Goal: Information Seeking & Learning: Check status

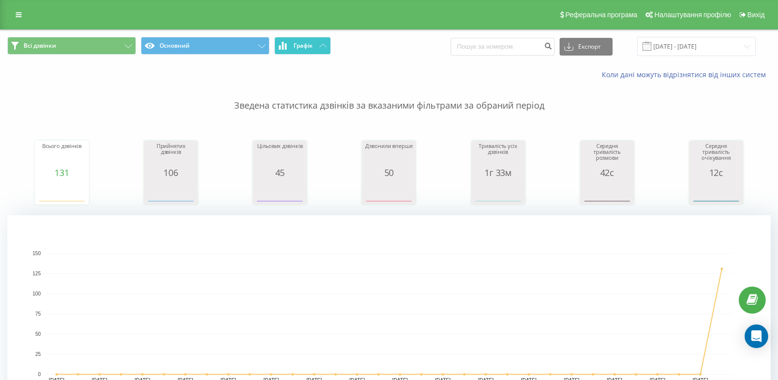
click at [310, 50] on button "Графік" at bounding box center [302, 46] width 56 height 18
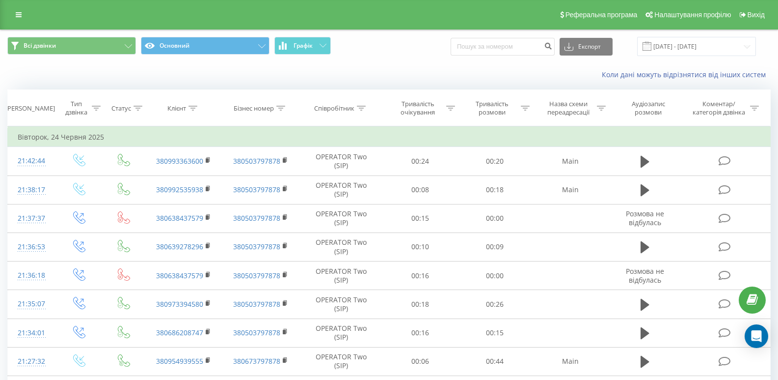
click at [729, 57] on div "Всі дзвінки Основний Графік Експорт .csv .xls .xlsx [DATE] - [DATE]" at bounding box center [388, 46] width 777 height 33
click at [712, 45] on input "[DATE] - [DATE]" at bounding box center [696, 46] width 119 height 19
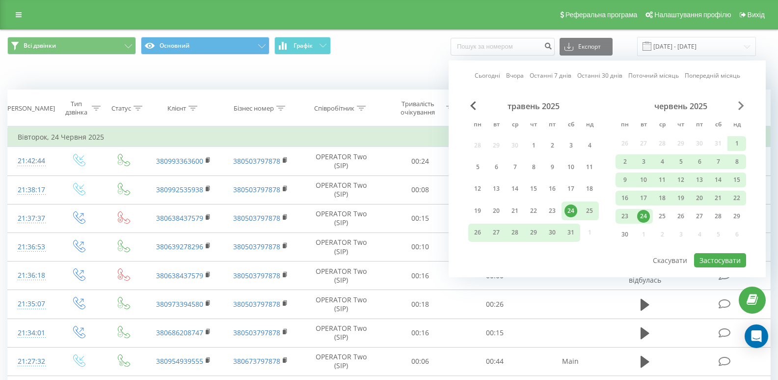
click at [744, 103] on span "Next Month" at bounding box center [742, 105] width 6 height 9
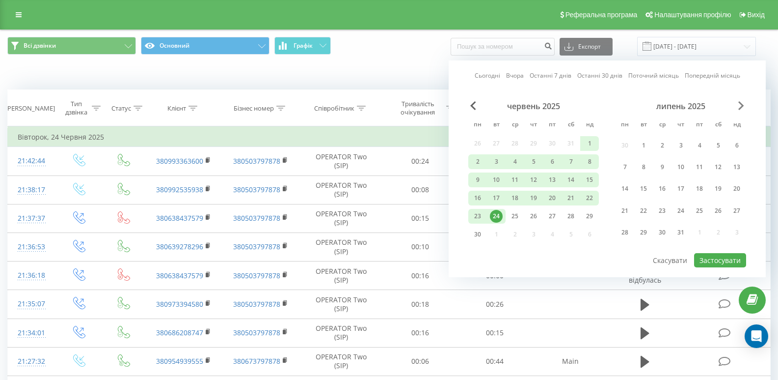
click at [744, 103] on span "Next Month" at bounding box center [742, 105] width 6 height 9
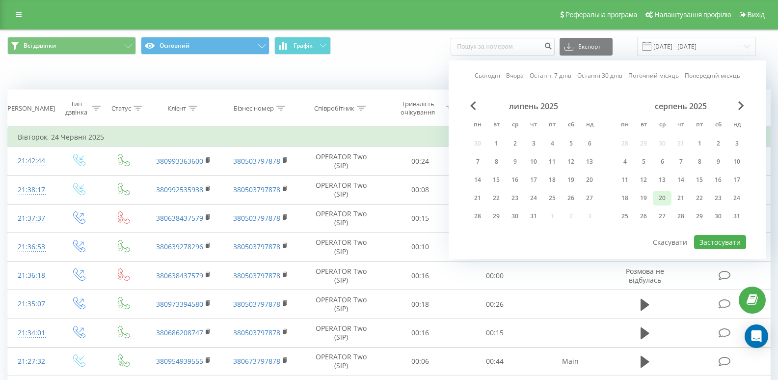
click at [665, 196] on div "20" at bounding box center [662, 198] width 13 height 13
click at [721, 242] on button "Застосувати" at bounding box center [720, 242] width 52 height 14
type input "[DATE] - [DATE]"
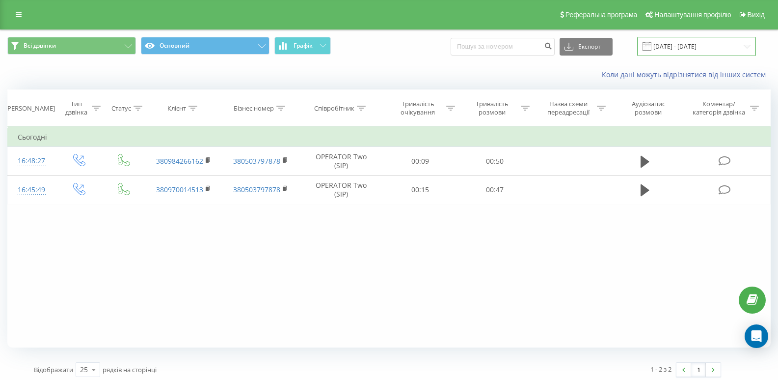
click at [723, 42] on input "[DATE] - [DATE]" at bounding box center [696, 46] width 119 height 19
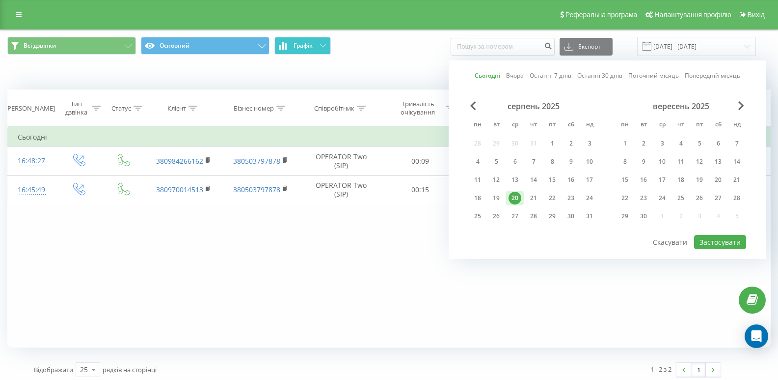
click at [311, 43] on span "Графік" at bounding box center [303, 45] width 19 height 7
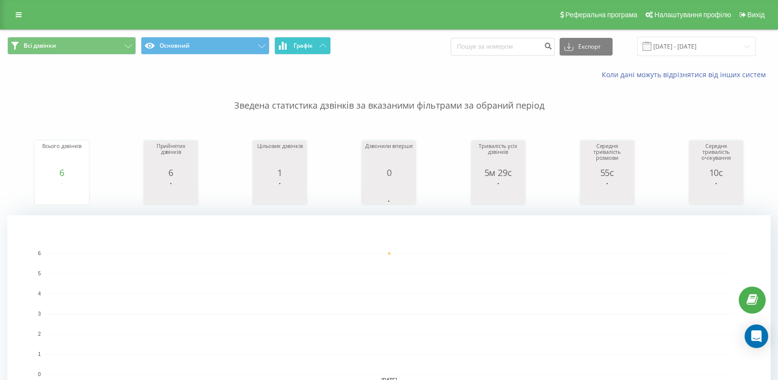
click at [304, 43] on span "Графік" at bounding box center [303, 45] width 19 height 7
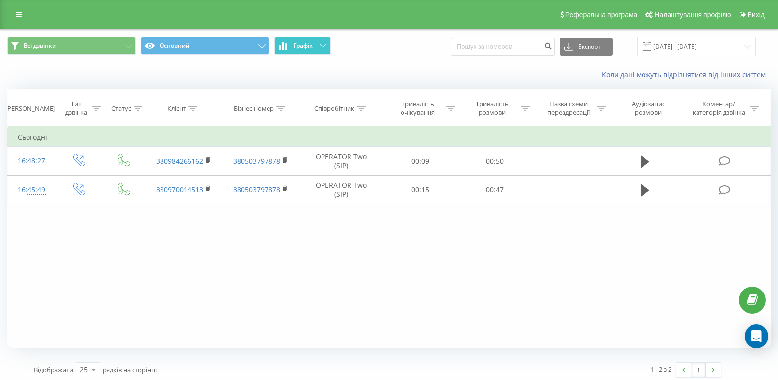
click at [304, 43] on span "Графік" at bounding box center [303, 45] width 19 height 7
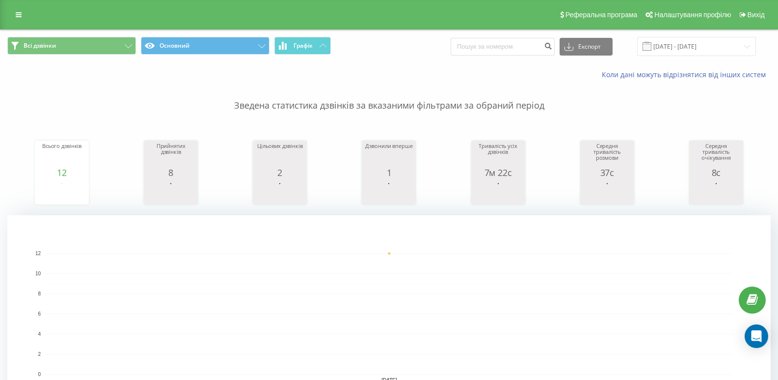
click at [312, 34] on div "Всі дзвінки Основний Графік Експорт .csv .xls .xlsx [DATE] - [DATE]" at bounding box center [388, 46] width 777 height 33
click at [310, 38] on button "Графік" at bounding box center [302, 46] width 56 height 18
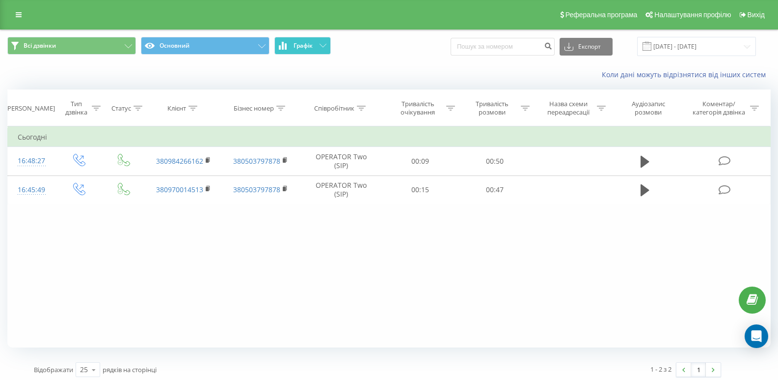
click at [322, 44] on icon at bounding box center [323, 45] width 7 height 3
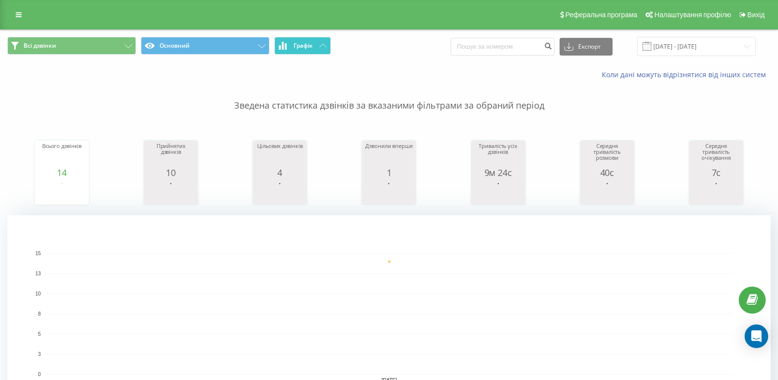
click at [297, 53] on button "Графік" at bounding box center [302, 46] width 56 height 18
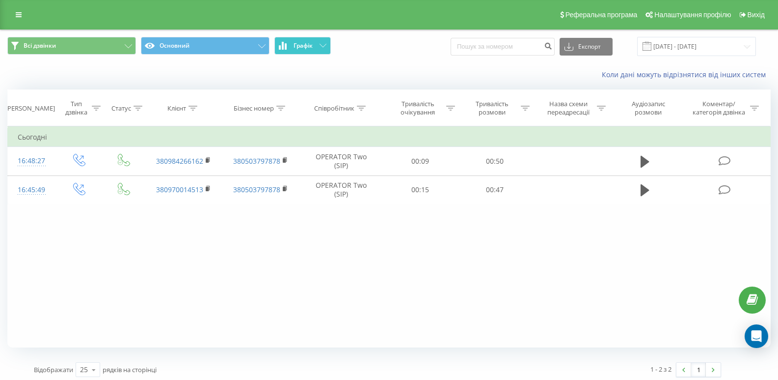
click at [297, 53] on button "Графік" at bounding box center [302, 46] width 56 height 18
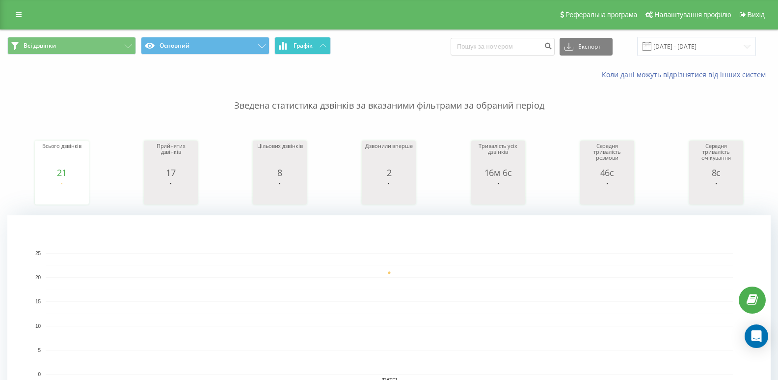
click at [300, 44] on span "Графік" at bounding box center [303, 45] width 19 height 7
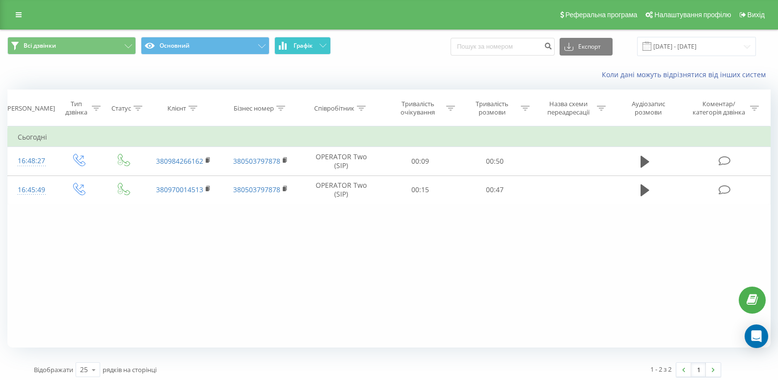
click at [300, 44] on span "Графік" at bounding box center [303, 45] width 19 height 7
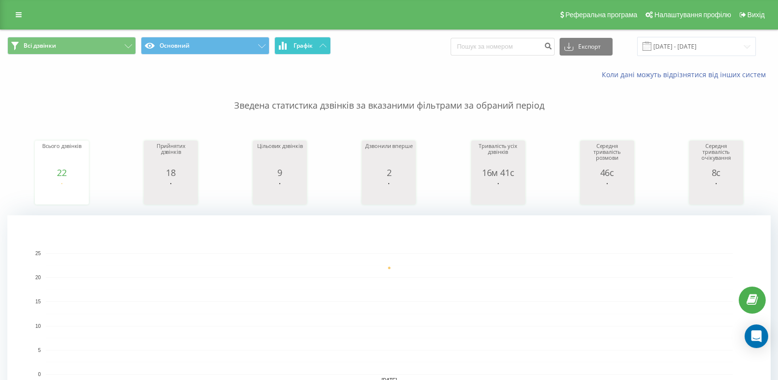
click at [327, 43] on button "Графік" at bounding box center [302, 46] width 56 height 18
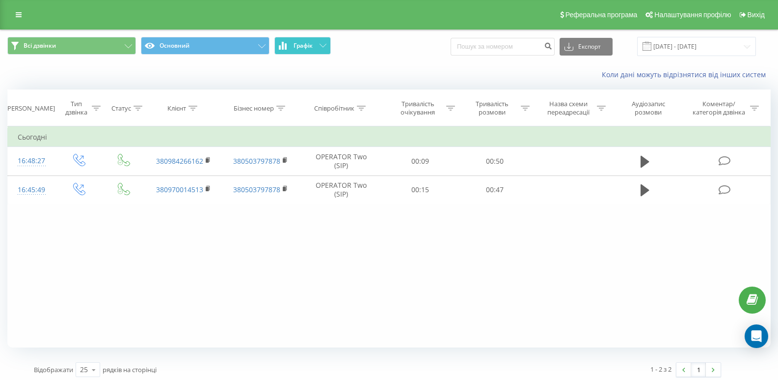
click at [327, 43] on button "Графік" at bounding box center [302, 46] width 56 height 18
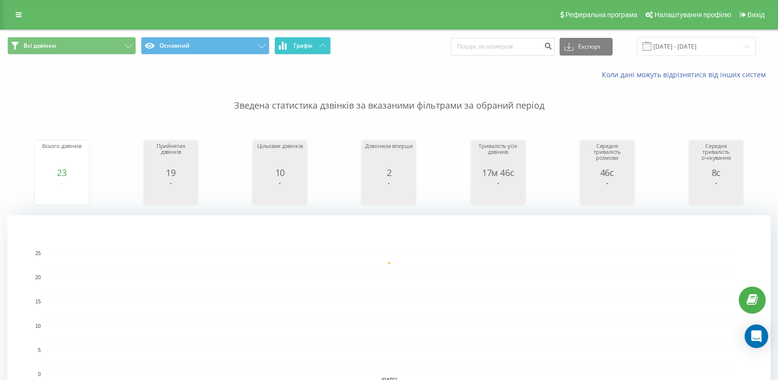
click at [296, 40] on button "Графік" at bounding box center [302, 46] width 56 height 18
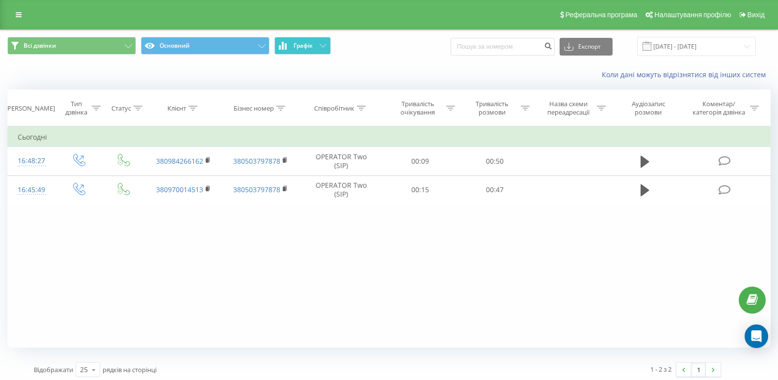
click at [296, 40] on button "Графік" at bounding box center [302, 46] width 56 height 18
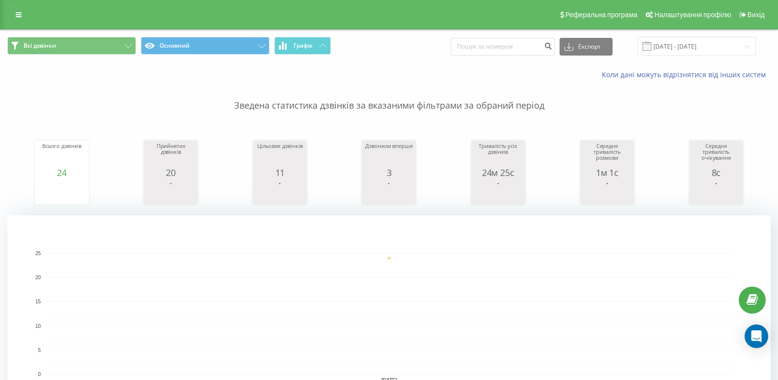
click at [293, 57] on div "Всі дзвінки Основний Графік Експорт .csv .xls .xlsx [DATE] - [DATE]" at bounding box center [388, 46] width 777 height 33
click at [294, 57] on div "Всі дзвінки Основний Графік Експорт .csv .xls .xlsx [DATE] - [DATE]" at bounding box center [388, 46] width 777 height 33
click at [305, 50] on button "Графік" at bounding box center [302, 46] width 56 height 18
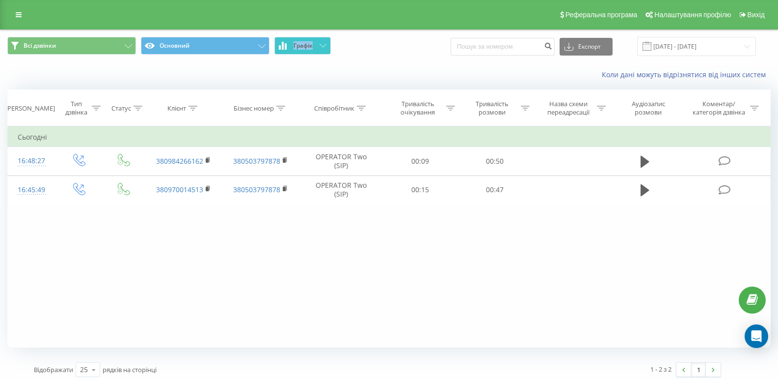
click at [315, 46] on button "Графік" at bounding box center [302, 46] width 56 height 18
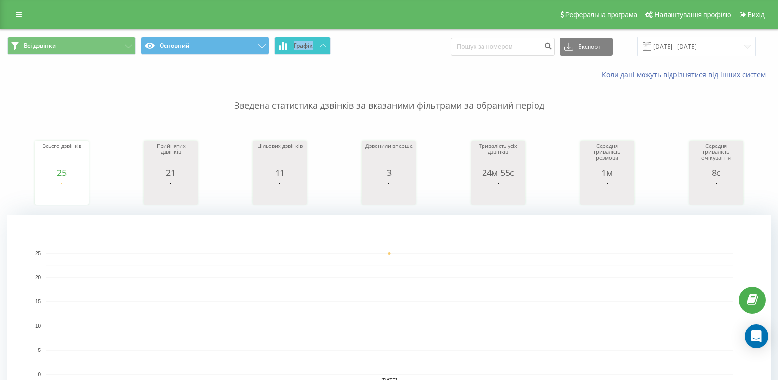
click at [312, 48] on span "Графік" at bounding box center [303, 45] width 19 height 7
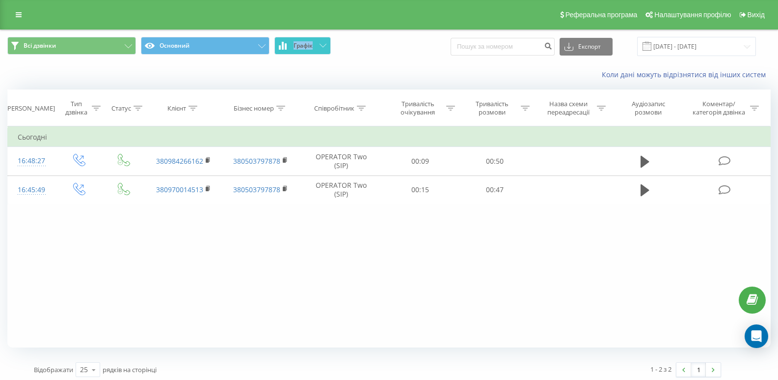
click at [312, 48] on span "Графік" at bounding box center [303, 45] width 19 height 7
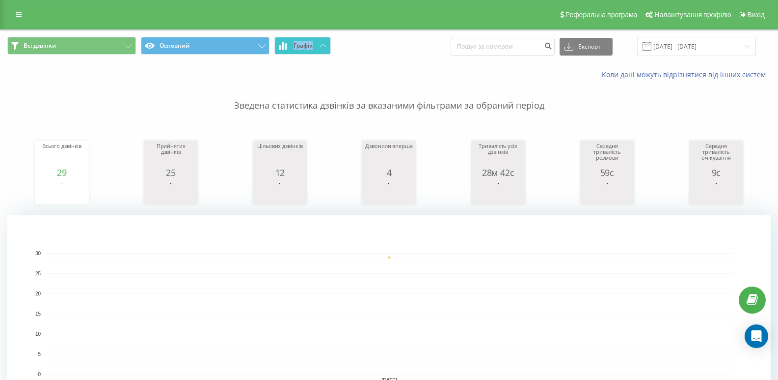
click at [302, 39] on button "Графік" at bounding box center [302, 46] width 56 height 18
click at [314, 48] on button "Графік" at bounding box center [302, 46] width 56 height 18
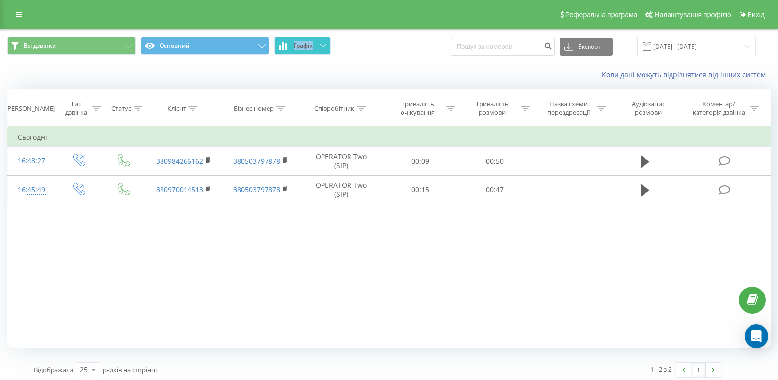
click at [314, 48] on button "Графік" at bounding box center [302, 46] width 56 height 18
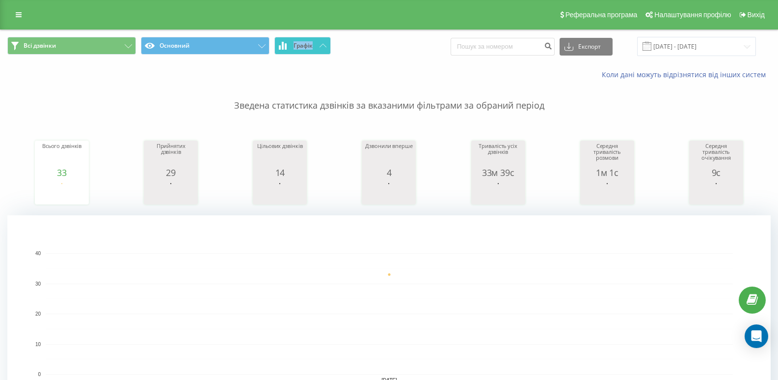
click at [311, 49] on span "Графік" at bounding box center [303, 45] width 19 height 7
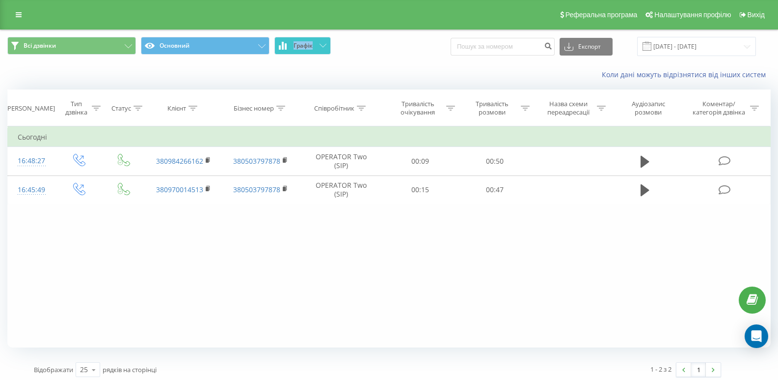
click at [311, 49] on span "Графік" at bounding box center [303, 45] width 19 height 7
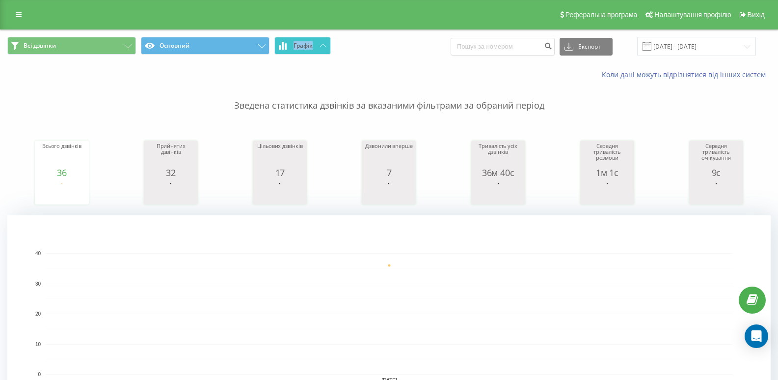
click at [301, 53] on button "Графік" at bounding box center [302, 46] width 56 height 18
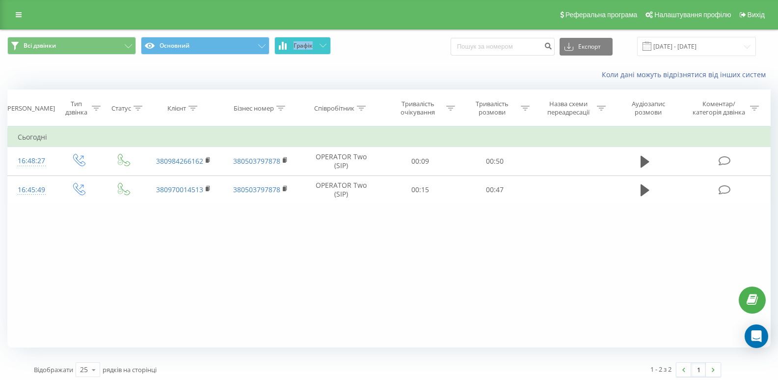
click at [300, 53] on button "Графік" at bounding box center [302, 46] width 56 height 18
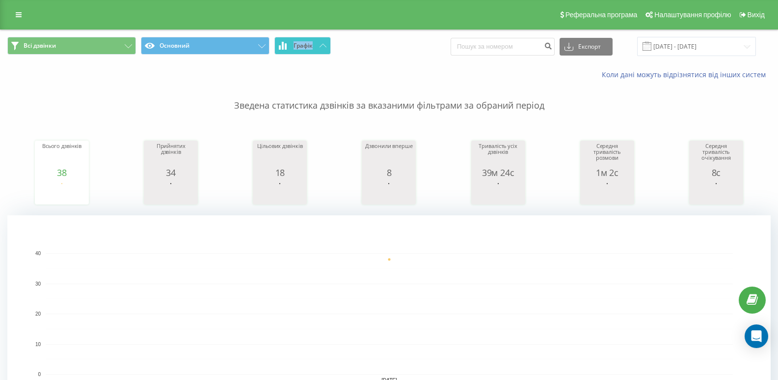
click at [309, 39] on button "Графік" at bounding box center [302, 46] width 56 height 18
click at [294, 46] on span "Графік" at bounding box center [303, 45] width 19 height 7
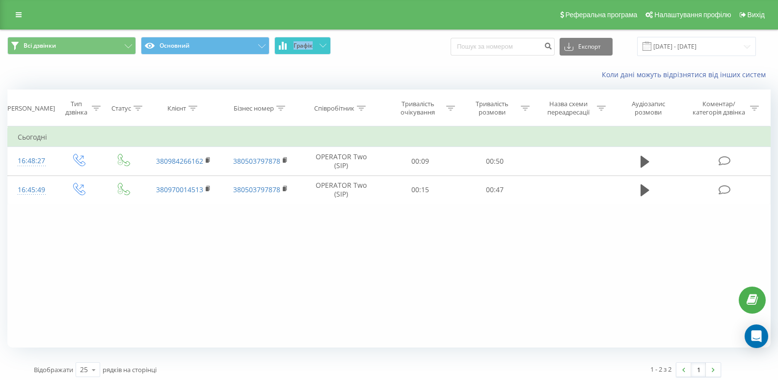
click at [294, 46] on span "Графік" at bounding box center [303, 45] width 19 height 7
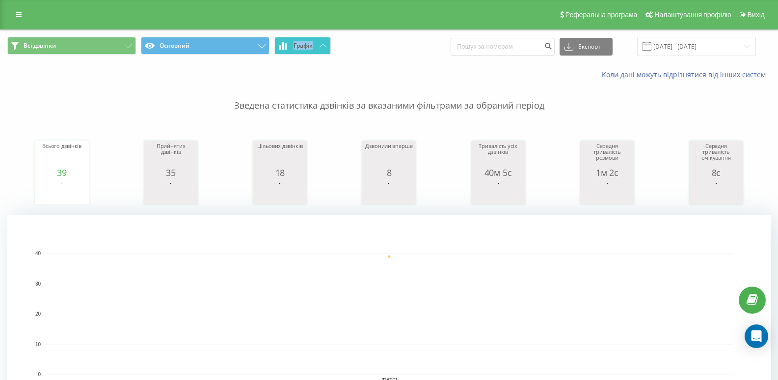
click at [326, 50] on button "Графік" at bounding box center [302, 46] width 56 height 18
click at [312, 48] on span "Графік" at bounding box center [303, 45] width 19 height 7
click at [300, 45] on span "Графік" at bounding box center [303, 45] width 19 height 7
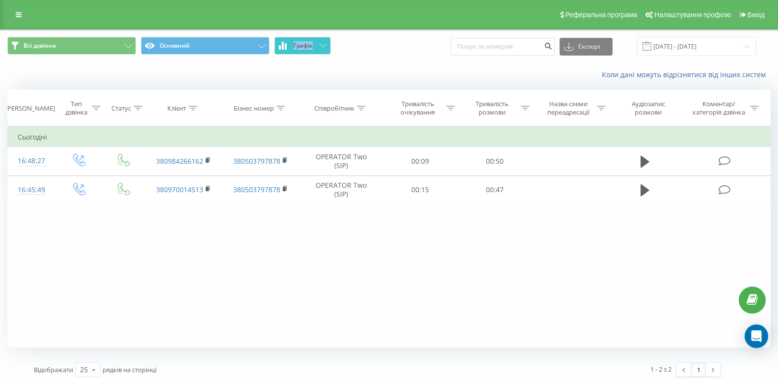
click at [300, 45] on span "Графік" at bounding box center [303, 45] width 19 height 7
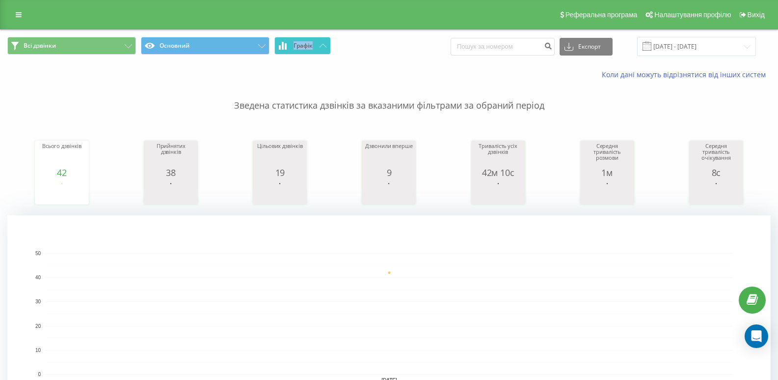
click at [324, 43] on button "Графік" at bounding box center [302, 46] width 56 height 18
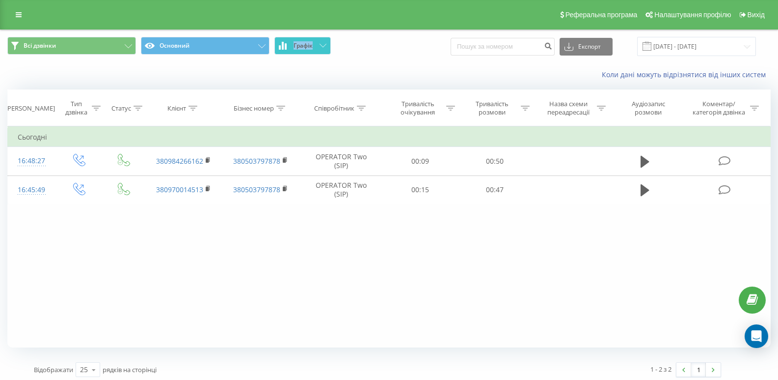
click at [324, 43] on button "Графік" at bounding box center [302, 46] width 56 height 18
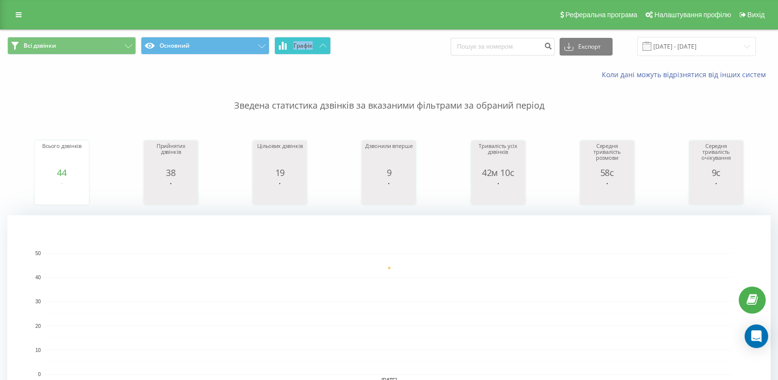
click at [303, 46] on span "Графік" at bounding box center [303, 45] width 19 height 7
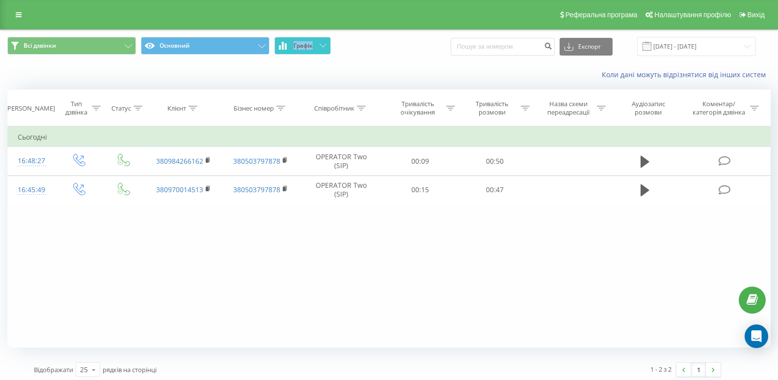
click at [303, 46] on span "Графік" at bounding box center [303, 45] width 19 height 7
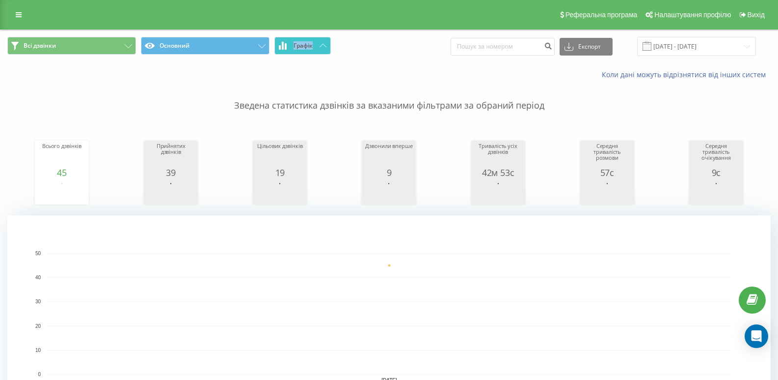
click at [304, 50] on button "Графік" at bounding box center [302, 46] width 56 height 18
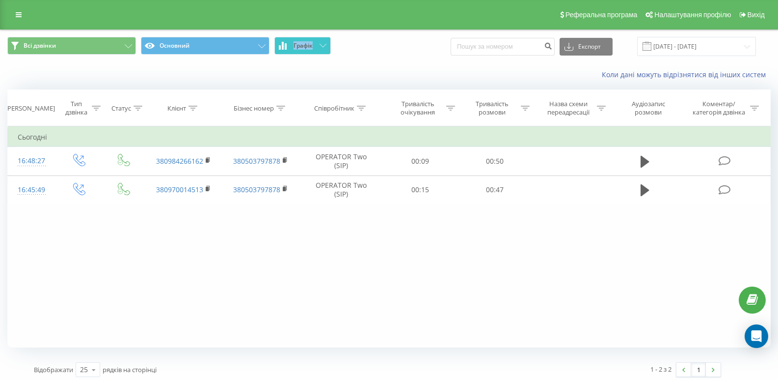
click at [304, 50] on button "Графік" at bounding box center [302, 46] width 56 height 18
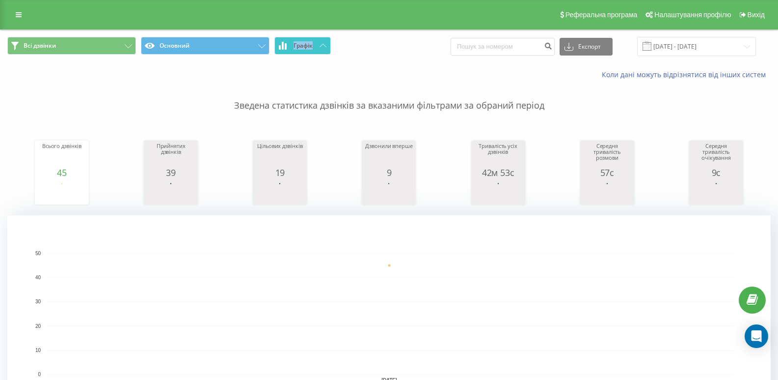
click at [307, 49] on button "Графік" at bounding box center [302, 46] width 56 height 18
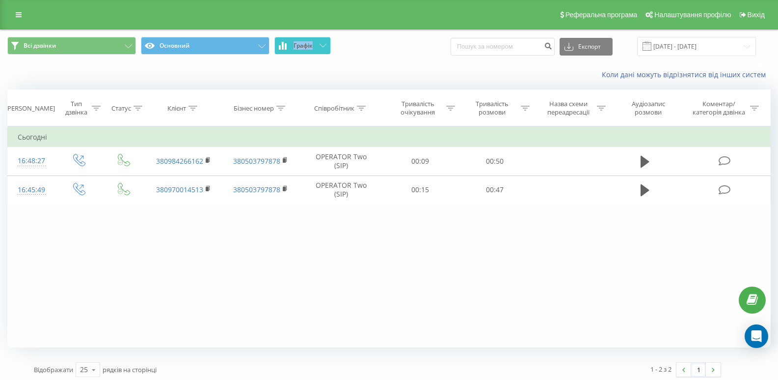
click at [307, 49] on span "Графік" at bounding box center [303, 45] width 19 height 7
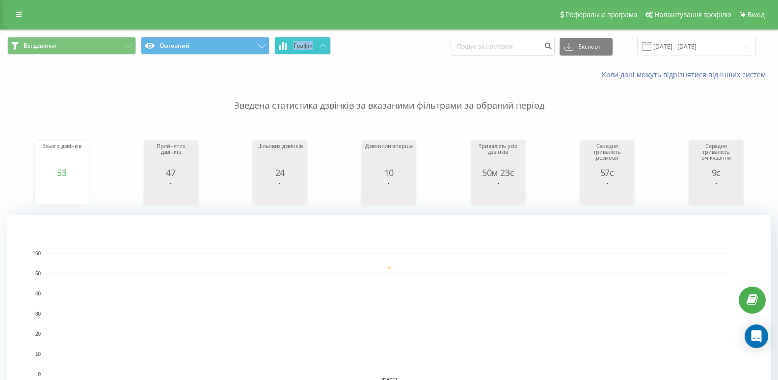
click at [300, 45] on span "Графік" at bounding box center [303, 45] width 19 height 7
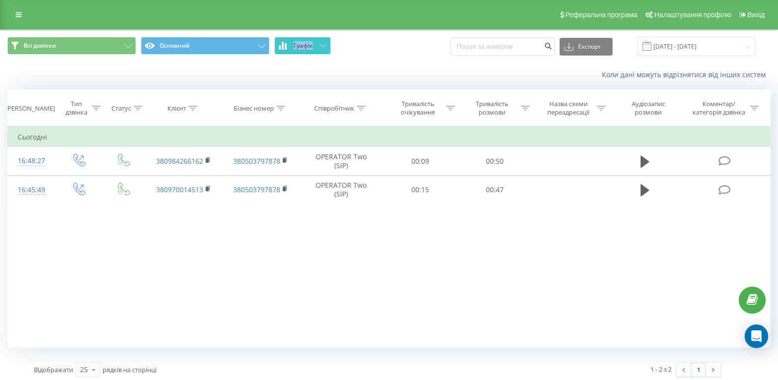
click at [300, 45] on span "Графік" at bounding box center [303, 45] width 19 height 7
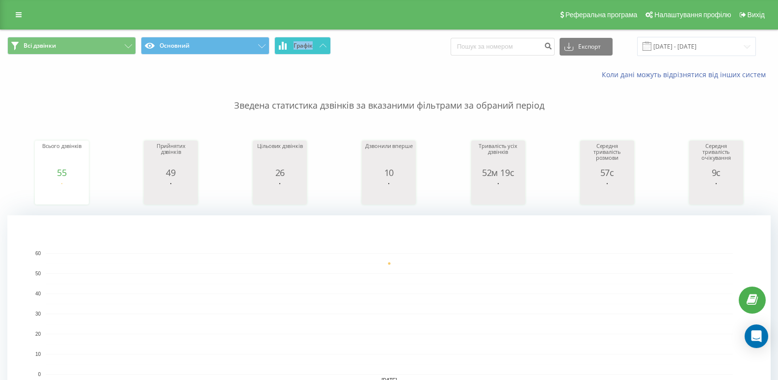
click at [303, 39] on button "Графік" at bounding box center [302, 46] width 56 height 18
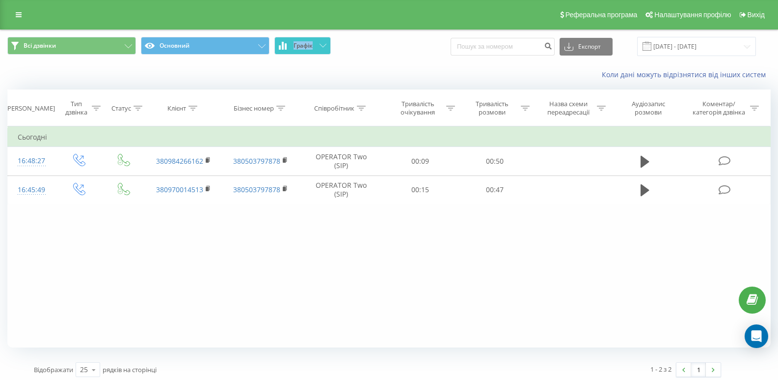
click at [303, 39] on button "Графік" at bounding box center [302, 46] width 56 height 18
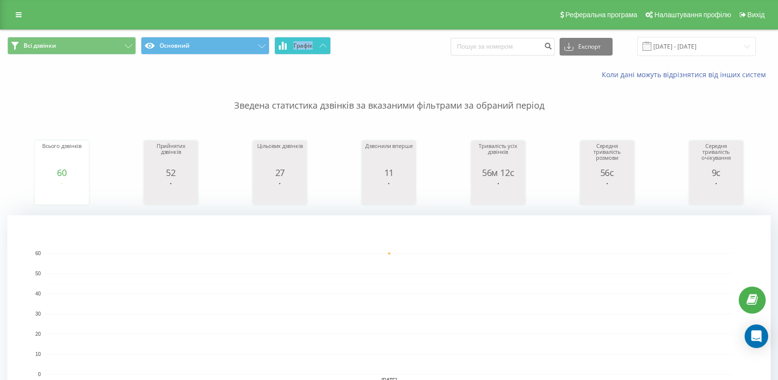
click at [326, 49] on button "Графік" at bounding box center [302, 46] width 56 height 18
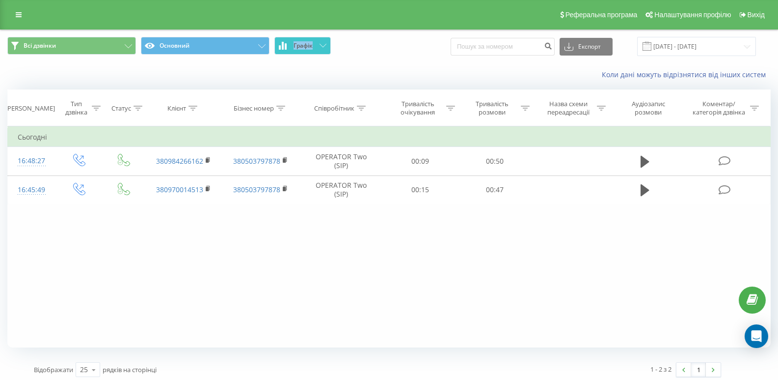
click at [326, 49] on button "Графік" at bounding box center [302, 46] width 56 height 18
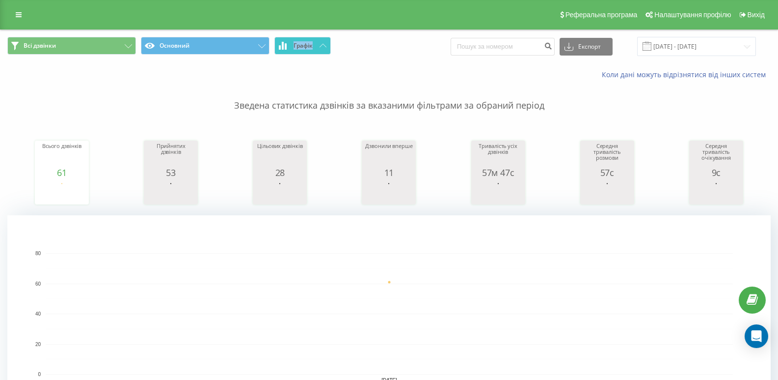
click at [302, 46] on span "Графік" at bounding box center [303, 45] width 19 height 7
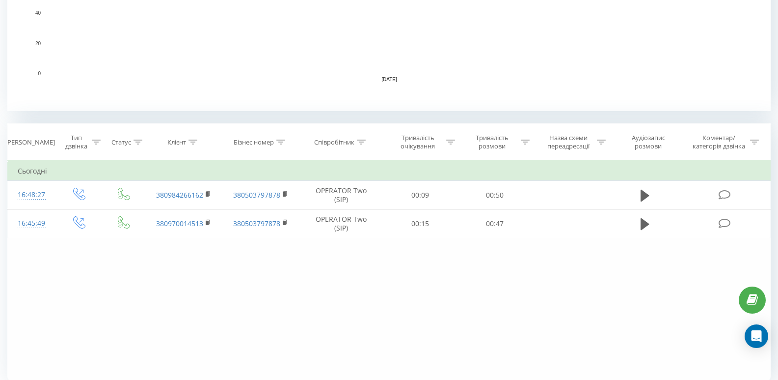
scroll to position [339, 0]
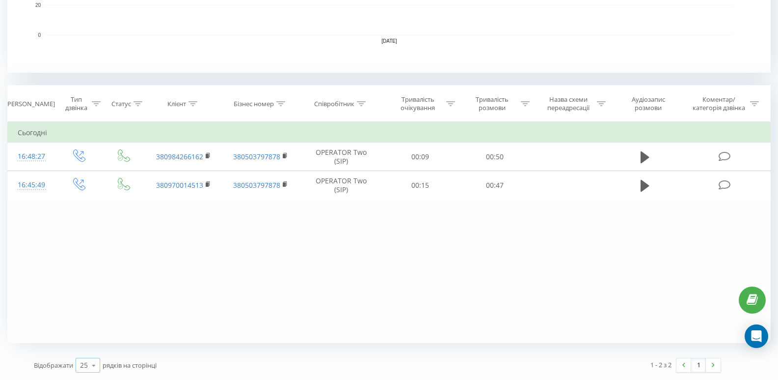
click at [98, 368] on icon at bounding box center [93, 365] width 15 height 19
click at [85, 335] on span "50" at bounding box center [84, 336] width 8 height 9
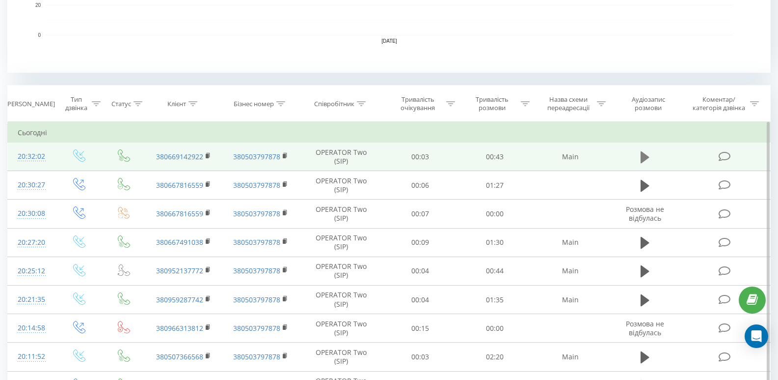
click at [641, 155] on icon at bounding box center [645, 157] width 9 height 12
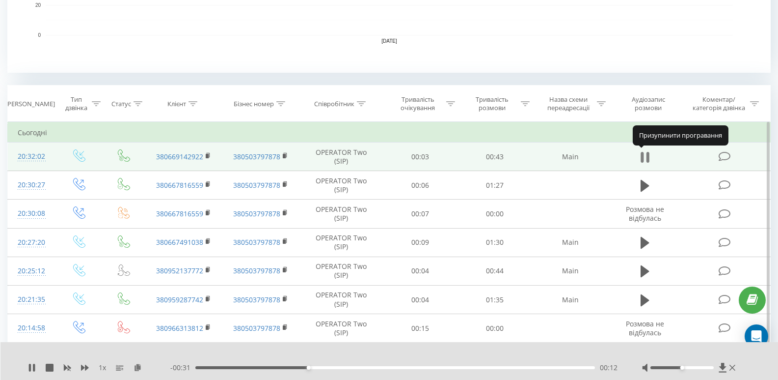
click at [647, 157] on icon at bounding box center [648, 157] width 3 height 11
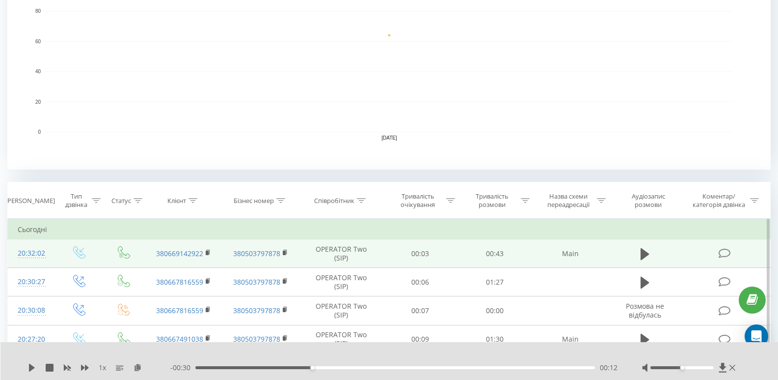
scroll to position [44, 0]
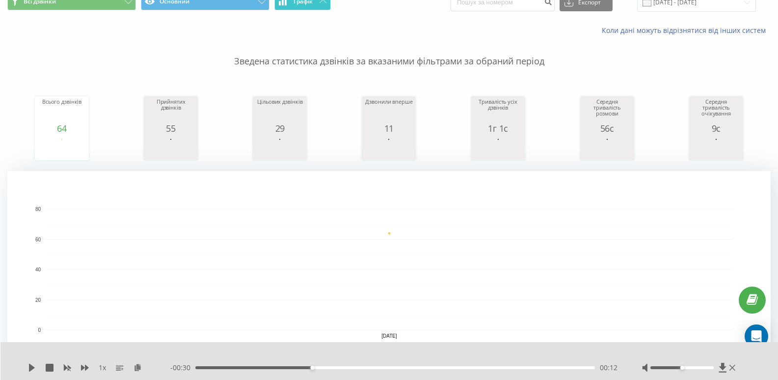
click at [297, 2] on span "Графік" at bounding box center [303, 1] width 19 height 7
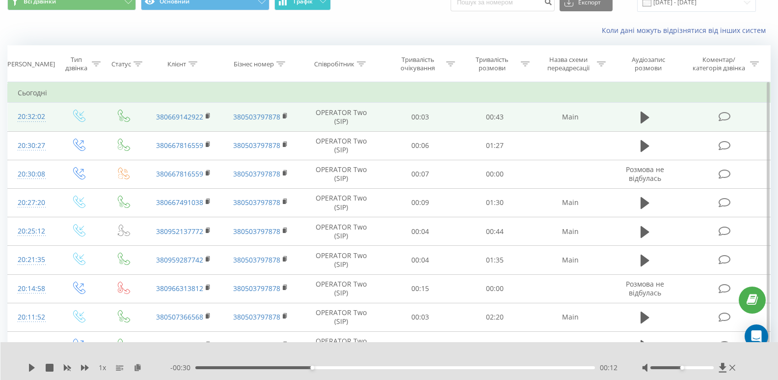
click at [297, 2] on span "Графік" at bounding box center [303, 1] width 19 height 7
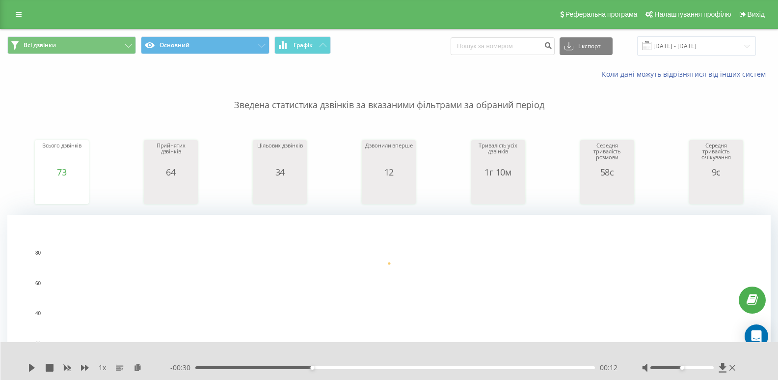
scroll to position [0, 0]
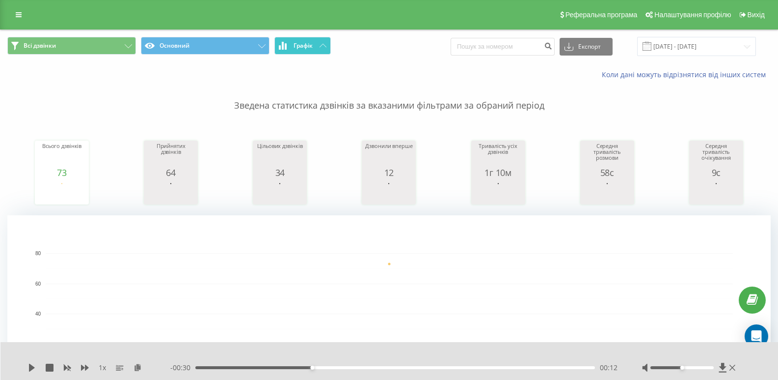
click at [315, 48] on button "Графік" at bounding box center [302, 46] width 56 height 18
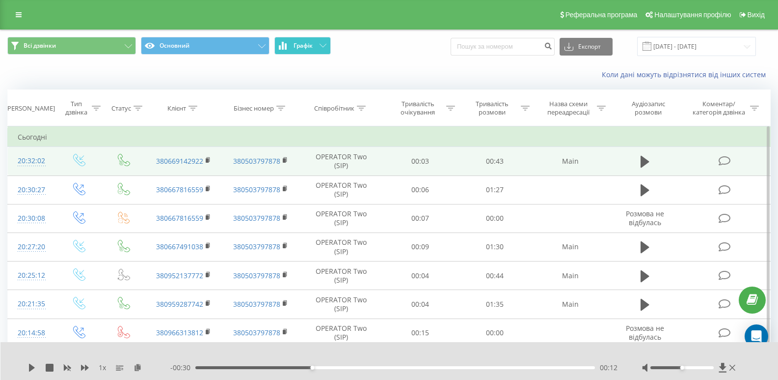
click at [317, 48] on button "Графік" at bounding box center [302, 46] width 56 height 18
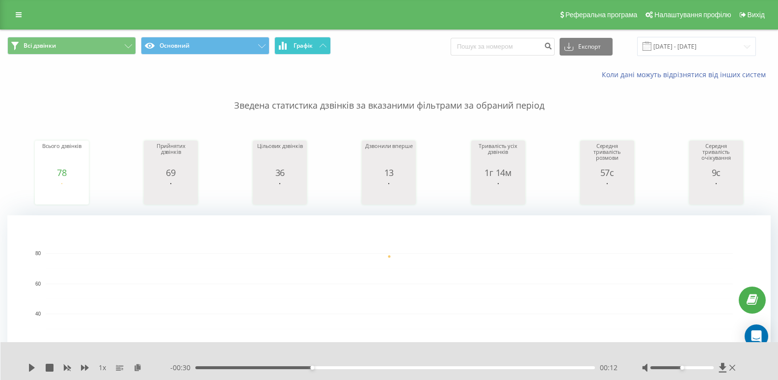
click at [286, 47] on icon at bounding box center [286, 46] width 2 height 6
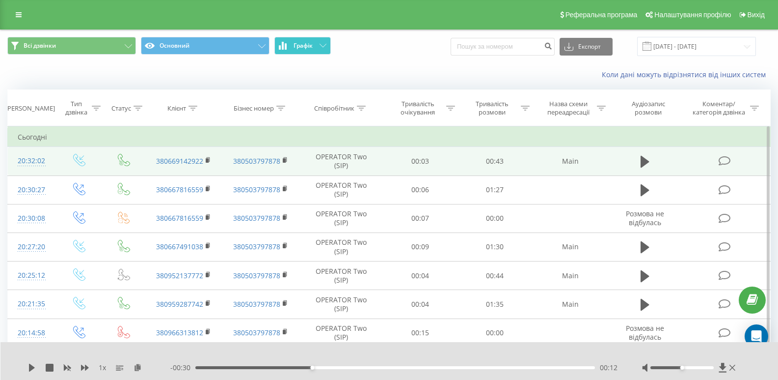
click at [287, 46] on icon at bounding box center [286, 46] width 2 height 6
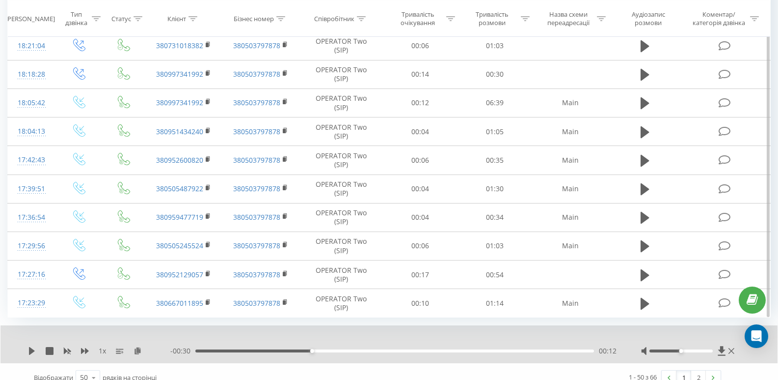
scroll to position [1605, 0]
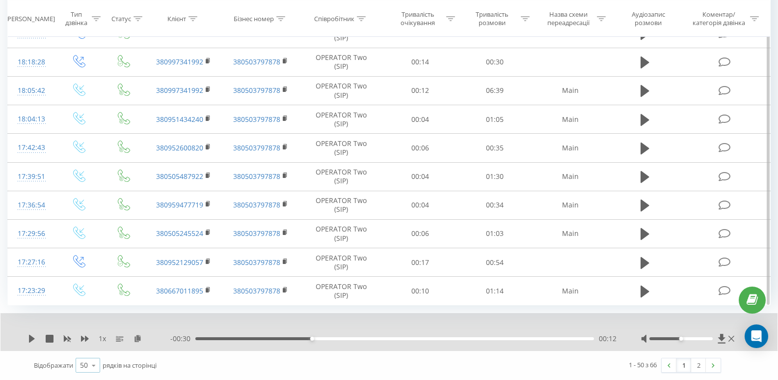
click at [85, 358] on div "50 10 25 50 100" at bounding box center [88, 364] width 25 height 15
click at [88, 309] on span "10" at bounding box center [84, 307] width 8 height 9
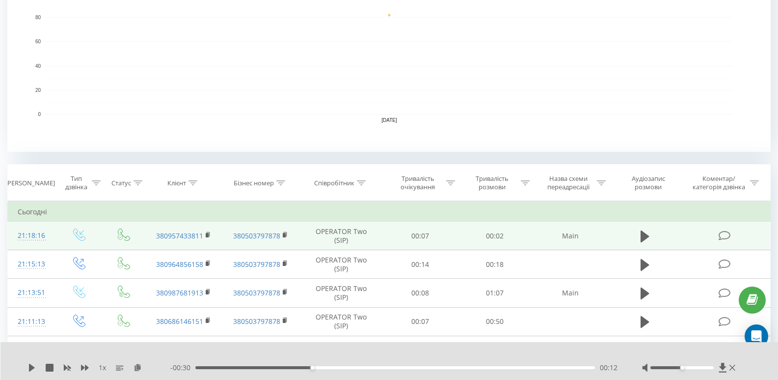
scroll to position [217, 0]
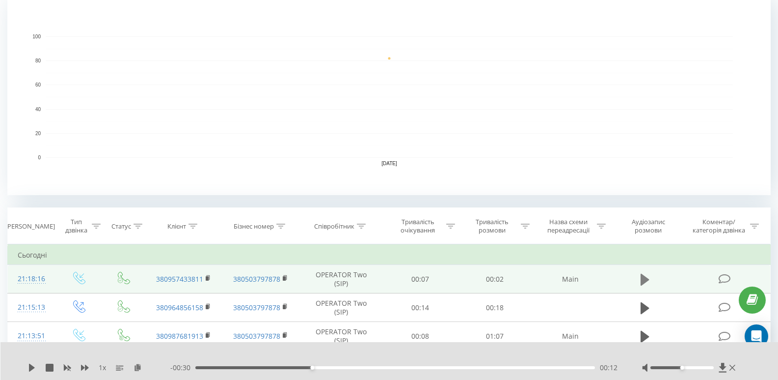
click at [640, 276] on button at bounding box center [645, 279] width 15 height 15
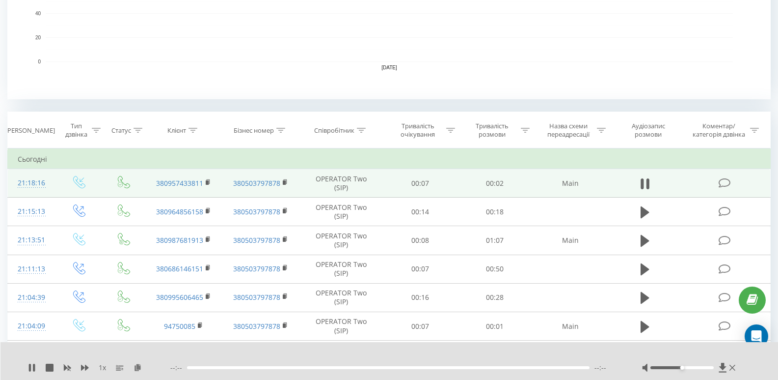
scroll to position [315, 0]
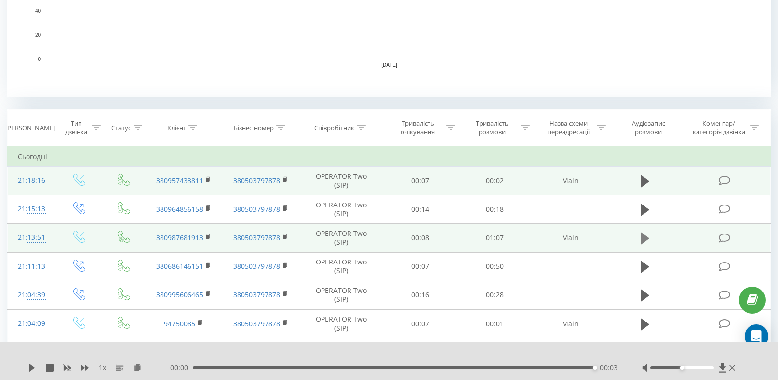
click at [642, 236] on icon at bounding box center [645, 238] width 9 height 12
click at [404, 365] on div "- 00:33 00:33 00:33" at bounding box center [393, 367] width 447 height 10
click at [425, 370] on div "- 00:33 00:34 00:34" at bounding box center [393, 367] width 447 height 10
click at [424, 366] on div "00:38" at bounding box center [395, 367] width 400 height 3
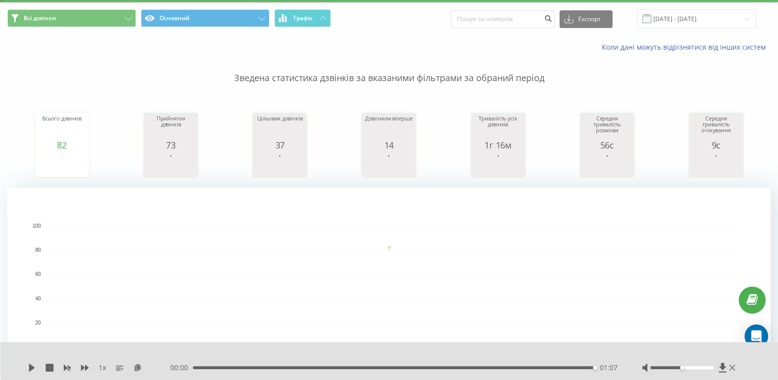
scroll to position [20, 0]
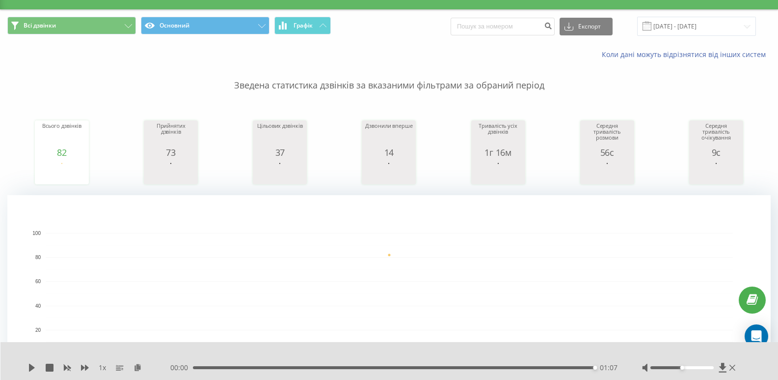
click at [303, 34] on span "Всі дзвінки Основний Графік" at bounding box center [194, 26] width 375 height 19
click at [307, 27] on span "Графік" at bounding box center [303, 25] width 19 height 7
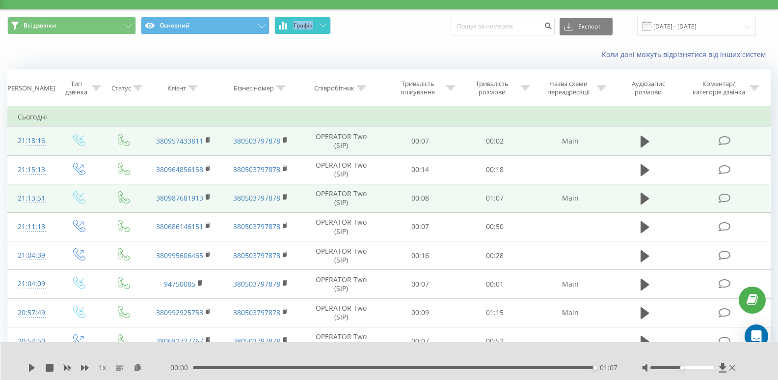
click at [307, 27] on span "Графік" at bounding box center [303, 25] width 19 height 7
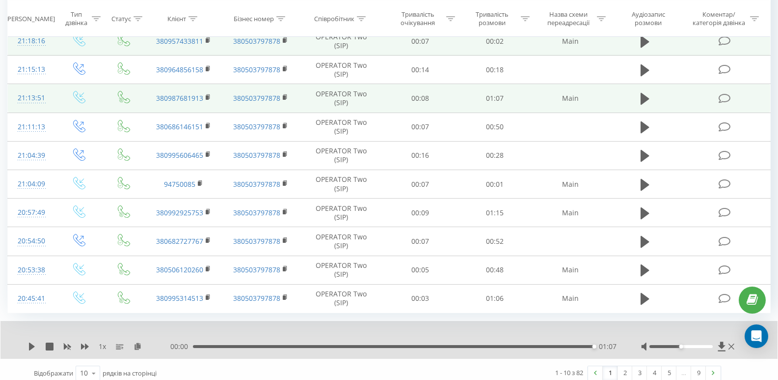
scroll to position [462, 0]
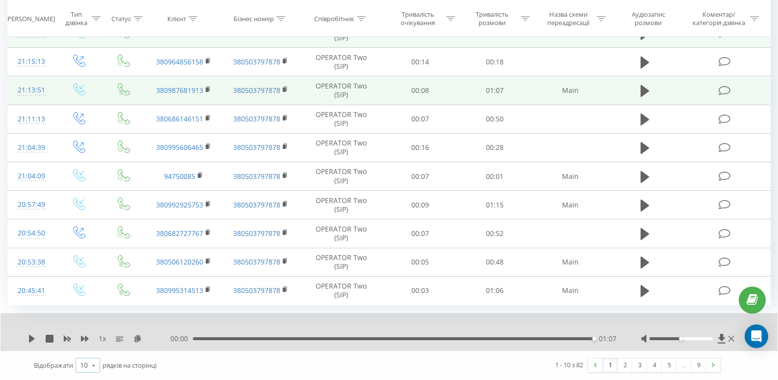
click at [83, 363] on div "10" at bounding box center [84, 365] width 8 height 10
click at [93, 329] on div "25" at bounding box center [88, 322] width 24 height 14
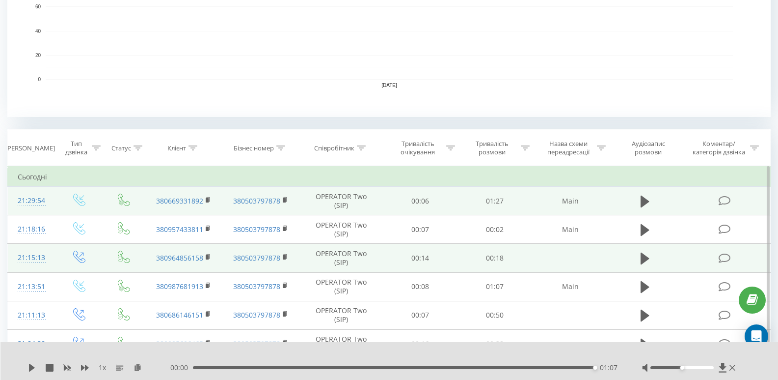
scroll to position [393, 0]
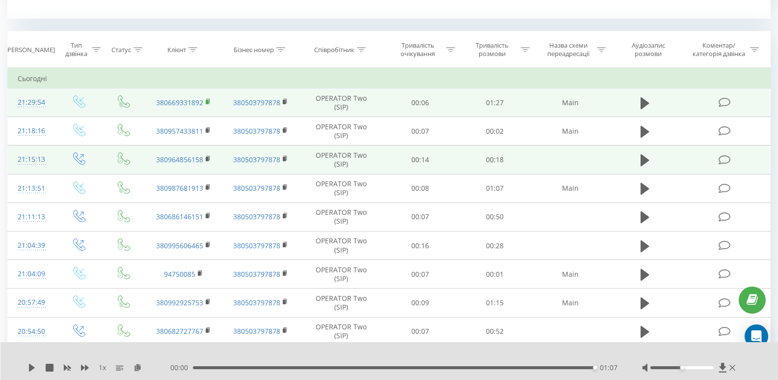
click at [207, 103] on rect at bounding box center [207, 102] width 3 height 4
